Goal: Information Seeking & Learning: Learn about a topic

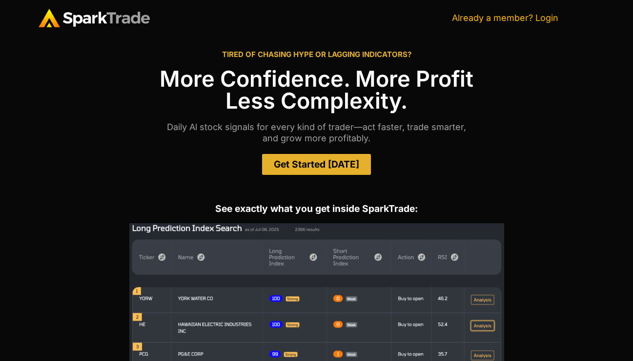
click at [550, 18] on link "Already a member? Login" at bounding box center [505, 18] width 106 height 10
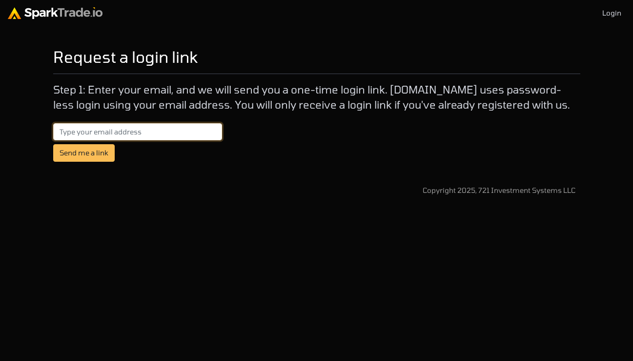
click at [174, 130] on input "email" at bounding box center [137, 132] width 169 height 18
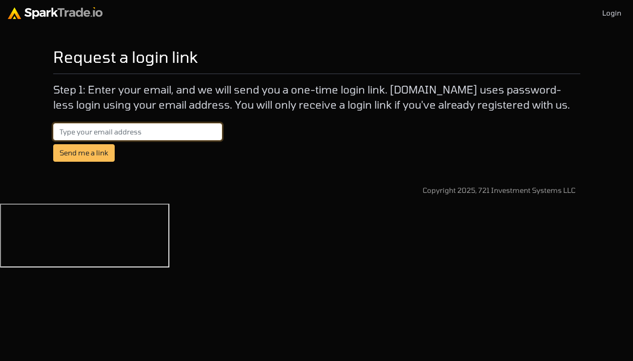
paste input "[EMAIL_ADDRESS][DOMAIN_NAME]"
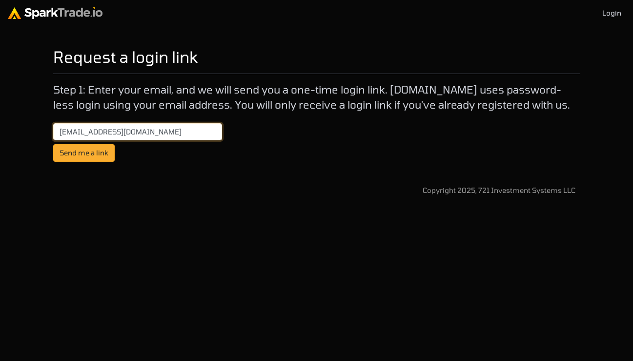
type input "[EMAIL_ADDRESS][DOMAIN_NAME]"
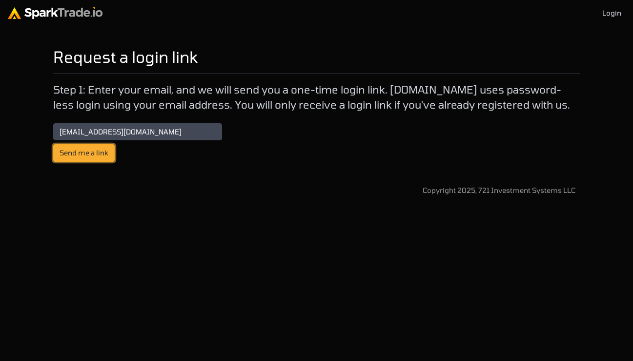
click at [94, 151] on button "Send me a link" at bounding box center [83, 153] width 61 height 18
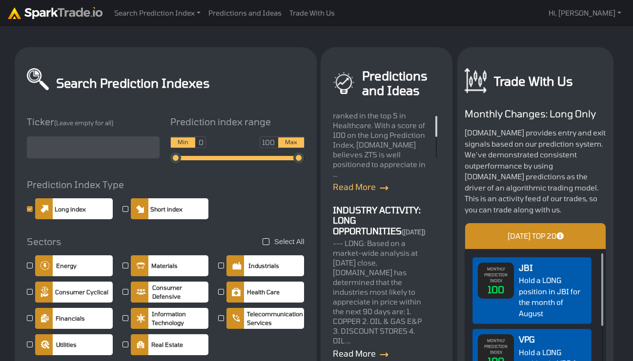
click at [368, 349] on link "Read More" at bounding box center [361, 354] width 56 height 10
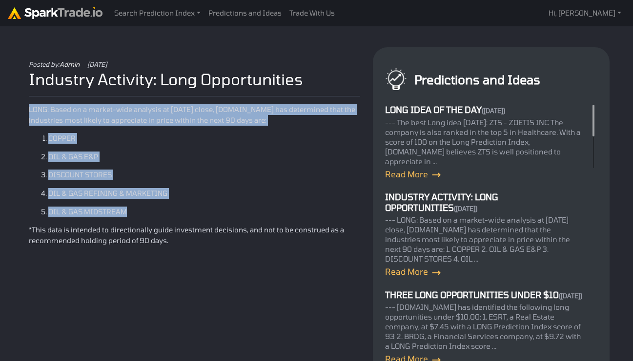
drag, startPoint x: 27, startPoint y: 108, endPoint x: 171, endPoint y: 215, distance: 178.8
click at [171, 215] on div "Posted by: Admin [DATE] Industry Activity: Long Opportunities LONG: Based on a …" at bounding box center [194, 243] width 341 height 369
copy article "LONG: Based on a market-wide analysis at [DATE] close, [DOMAIN_NAME] has determ…"
